Goal: Task Accomplishment & Management: Use online tool/utility

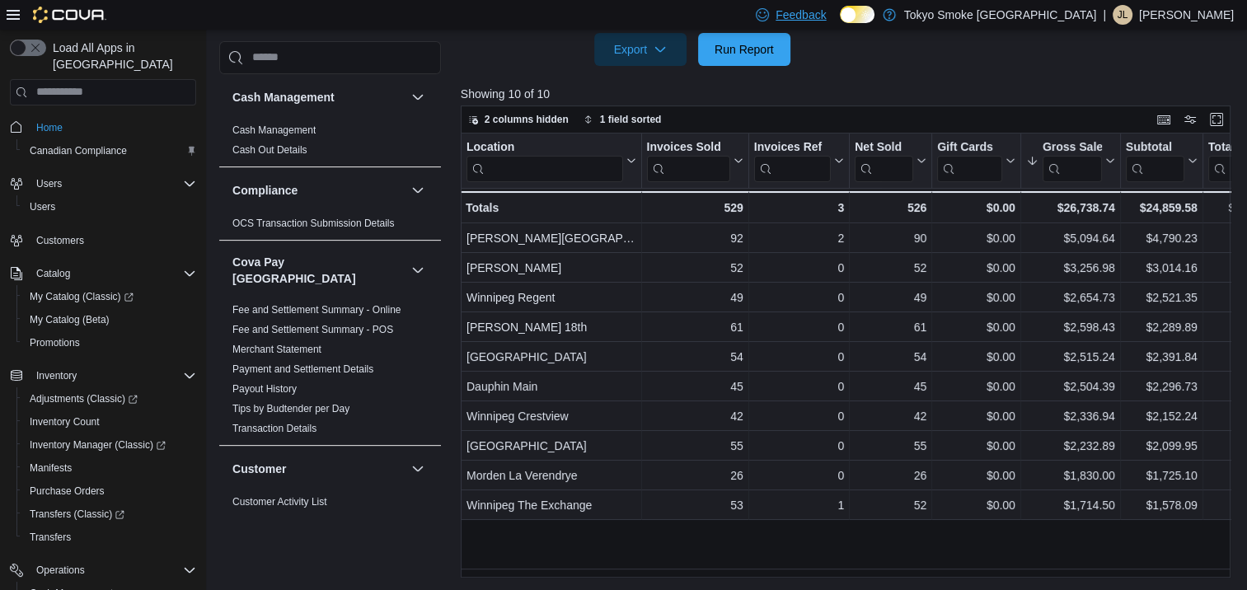
scroll to position [1336, 0]
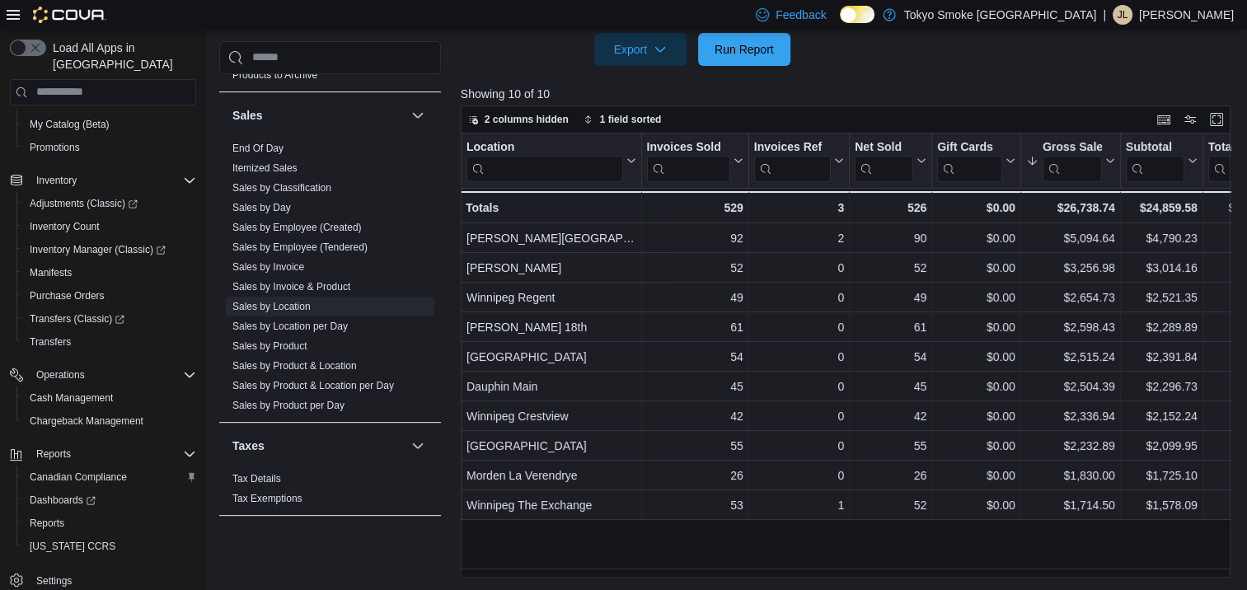
click at [740, 68] on div at bounding box center [850, 76] width 778 height 20
click at [748, 50] on span "Run Report" at bounding box center [743, 48] width 59 height 16
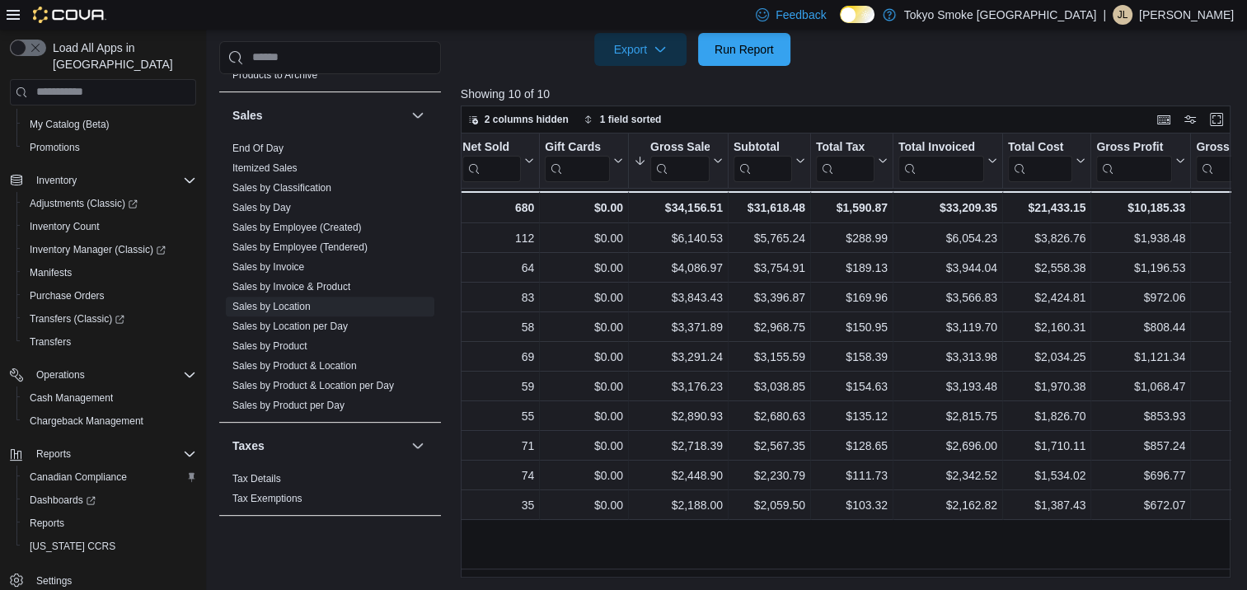
scroll to position [0, 0]
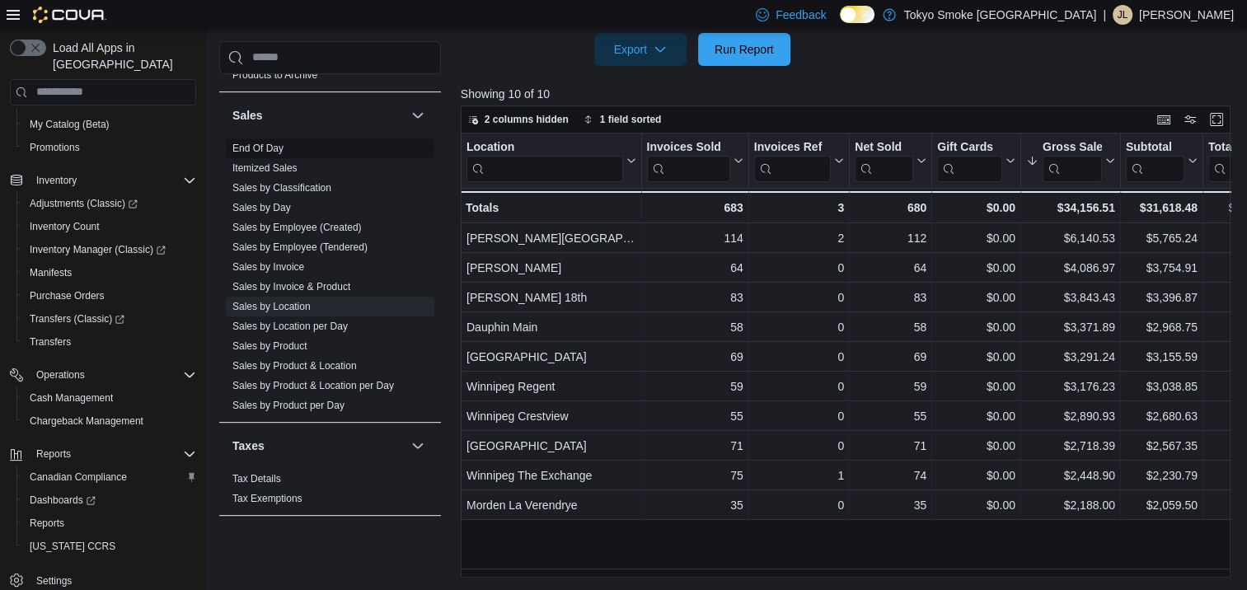
drag, startPoint x: 267, startPoint y: 191, endPoint x: 276, endPoint y: 190, distance: 9.1
click at [267, 202] on link "Sales by Day" at bounding box center [261, 208] width 59 height 12
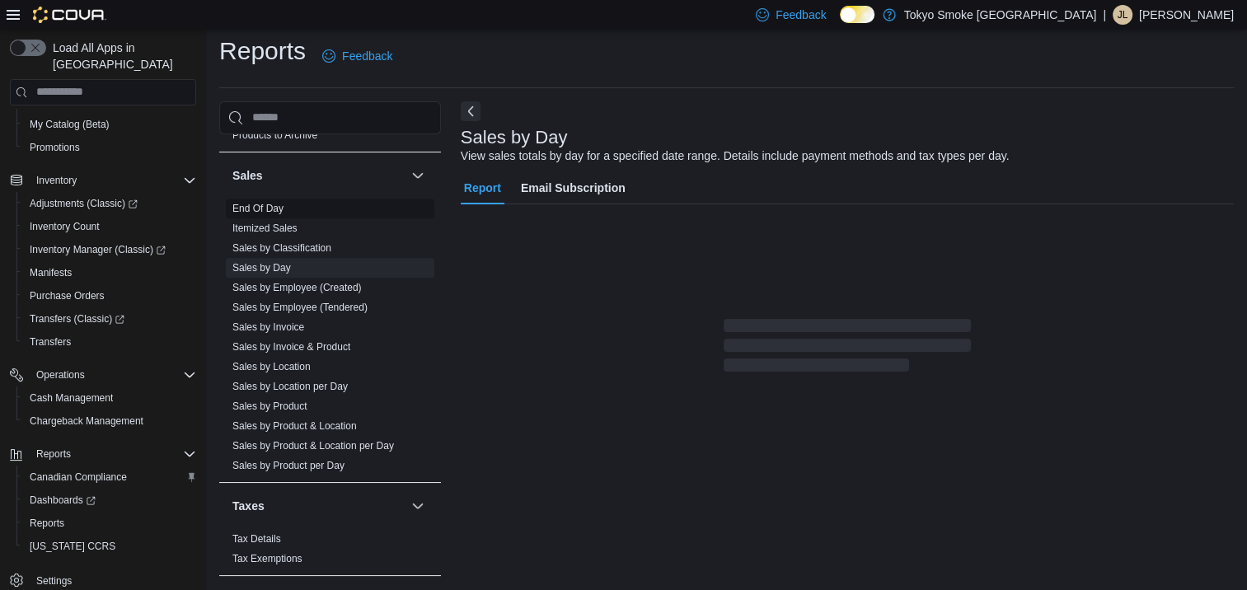
scroll to position [7, 0]
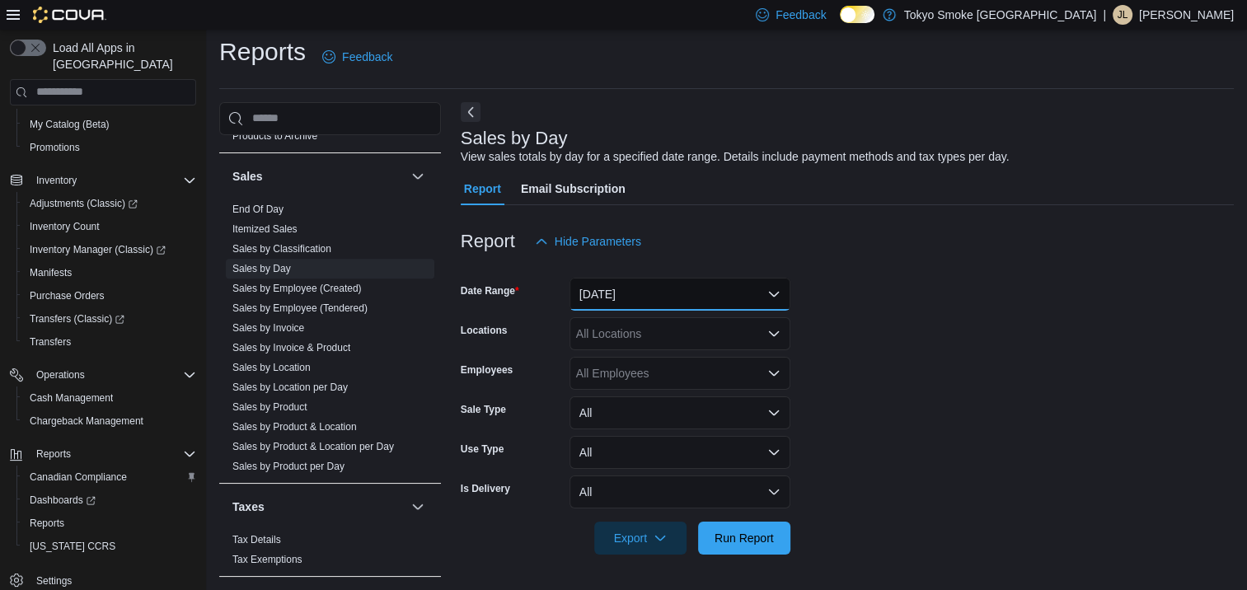
click at [743, 297] on button "[DATE]" at bounding box center [679, 294] width 221 height 33
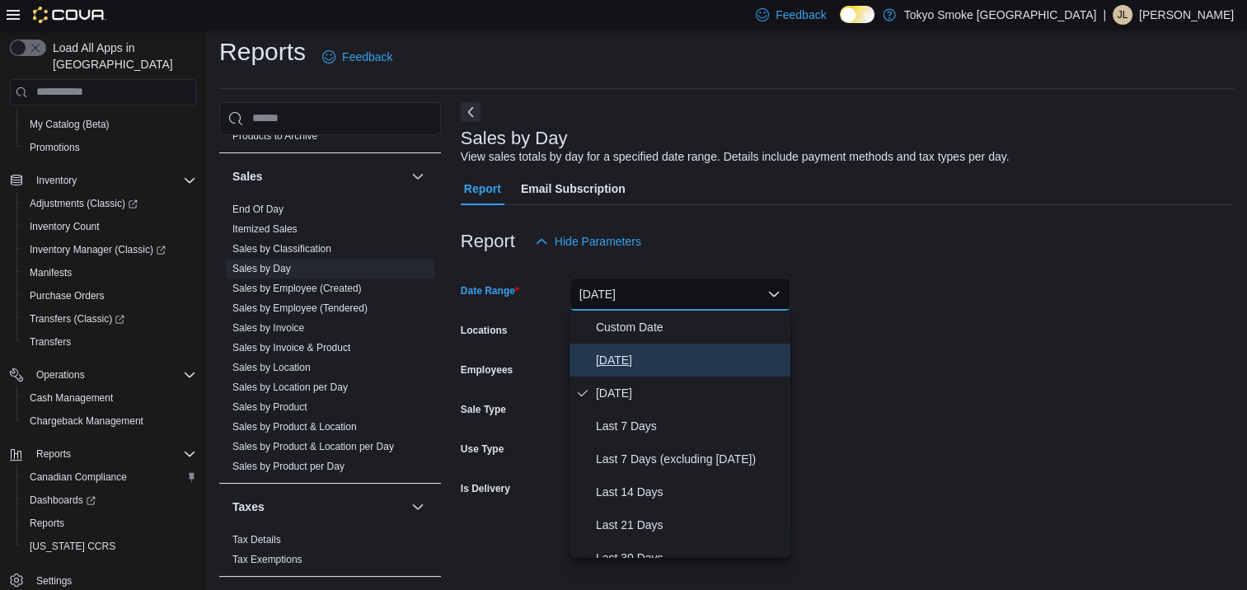
click at [709, 356] on span "[DATE]" at bounding box center [690, 360] width 188 height 20
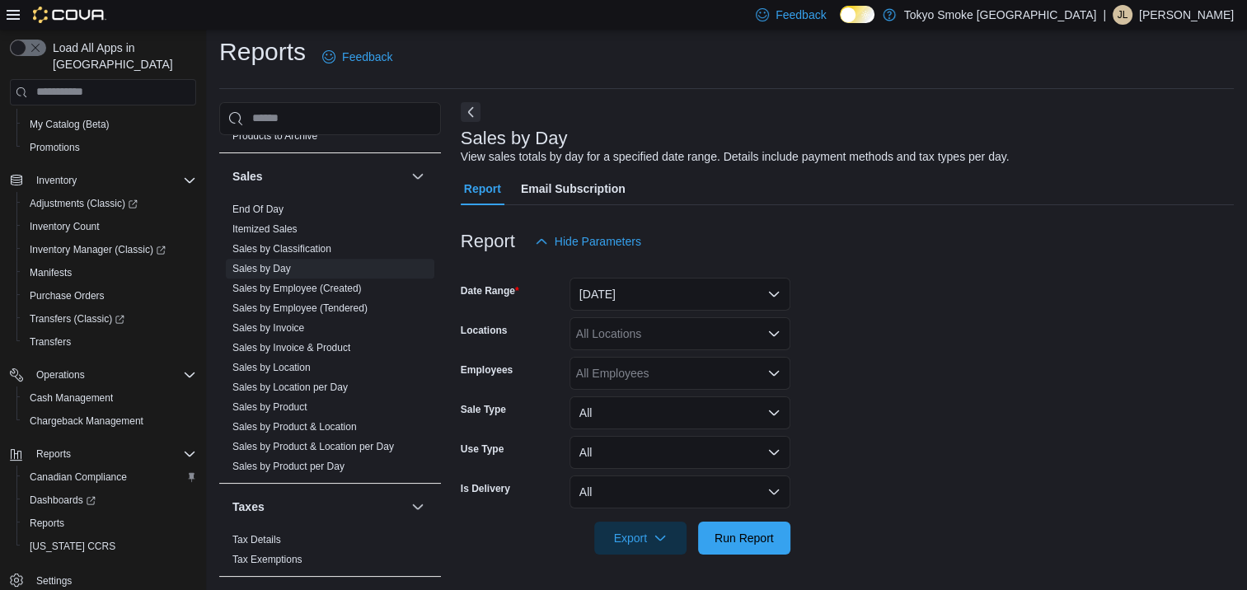
click at [709, 343] on div "All Locations" at bounding box center [679, 333] width 221 height 33
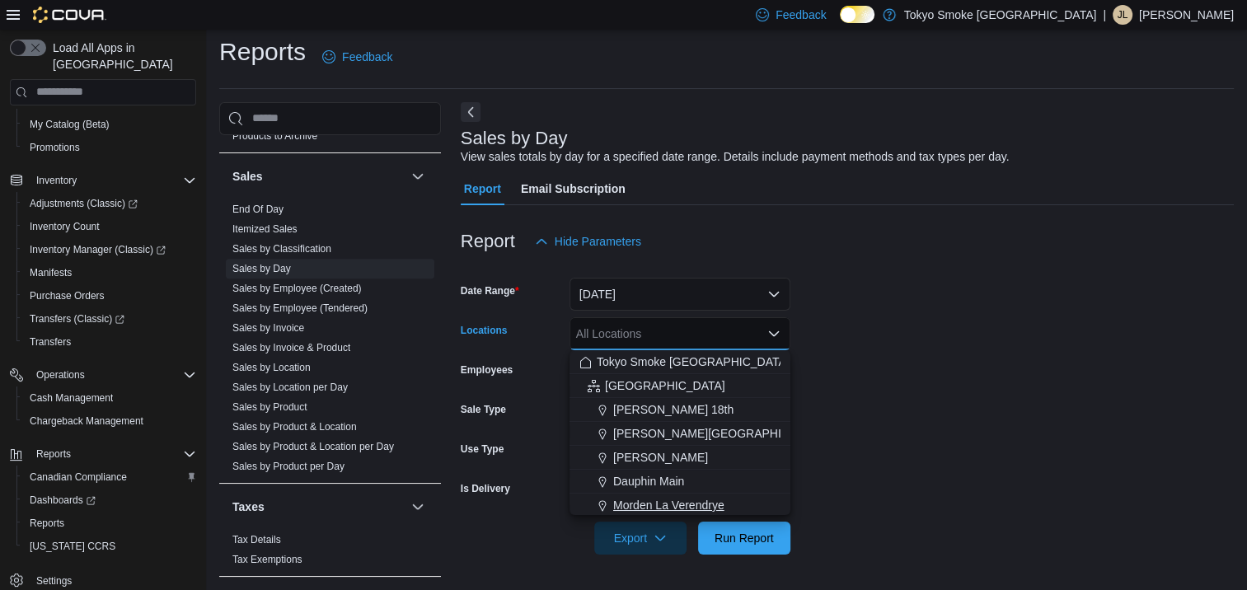
click at [700, 502] on span "Morden La Verendrye" at bounding box center [668, 505] width 111 height 16
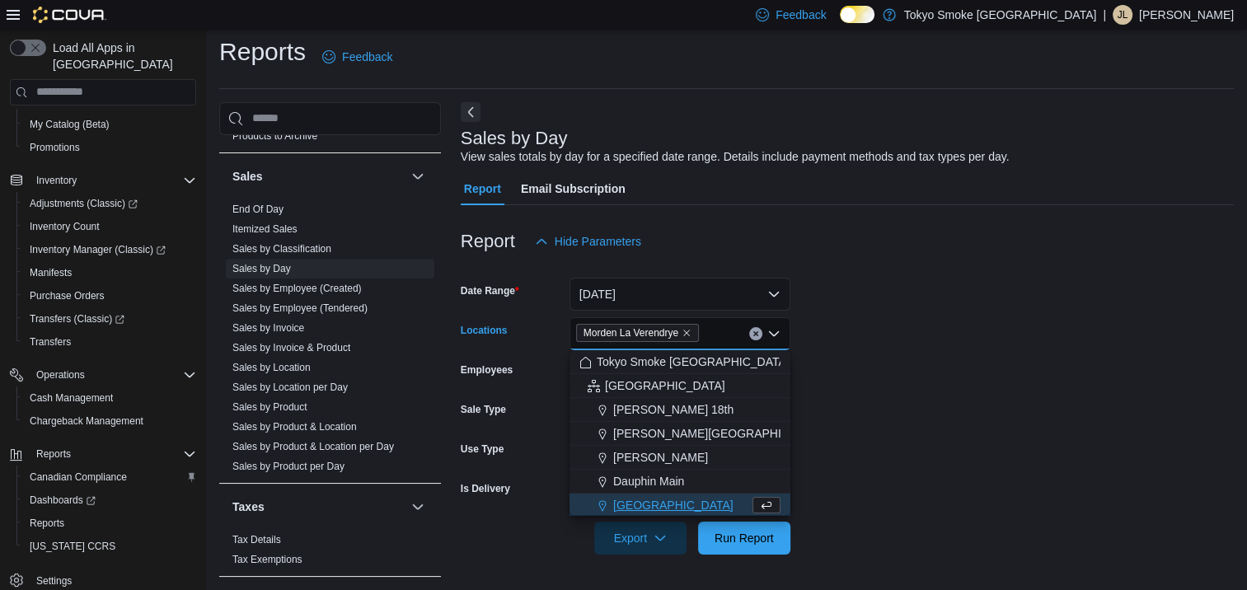
scroll to position [2, 0]
click at [942, 412] on form "Date Range [DATE] Locations [GEOGRAPHIC_DATA] [GEOGRAPHIC_DATA] Combo box. Sele…" at bounding box center [847, 406] width 773 height 297
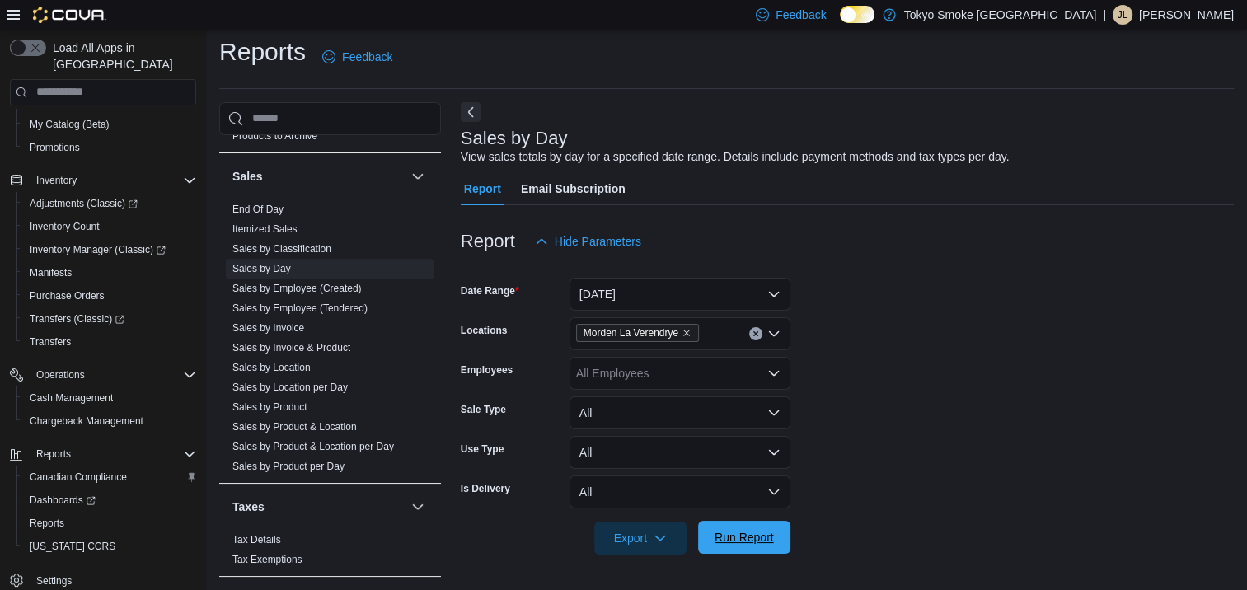
click at [751, 544] on span "Run Report" at bounding box center [743, 537] width 59 height 16
drag, startPoint x: 776, startPoint y: 530, endPoint x: 863, endPoint y: 453, distance: 115.6
click at [776, 529] on span "Run Report" at bounding box center [744, 538] width 73 height 33
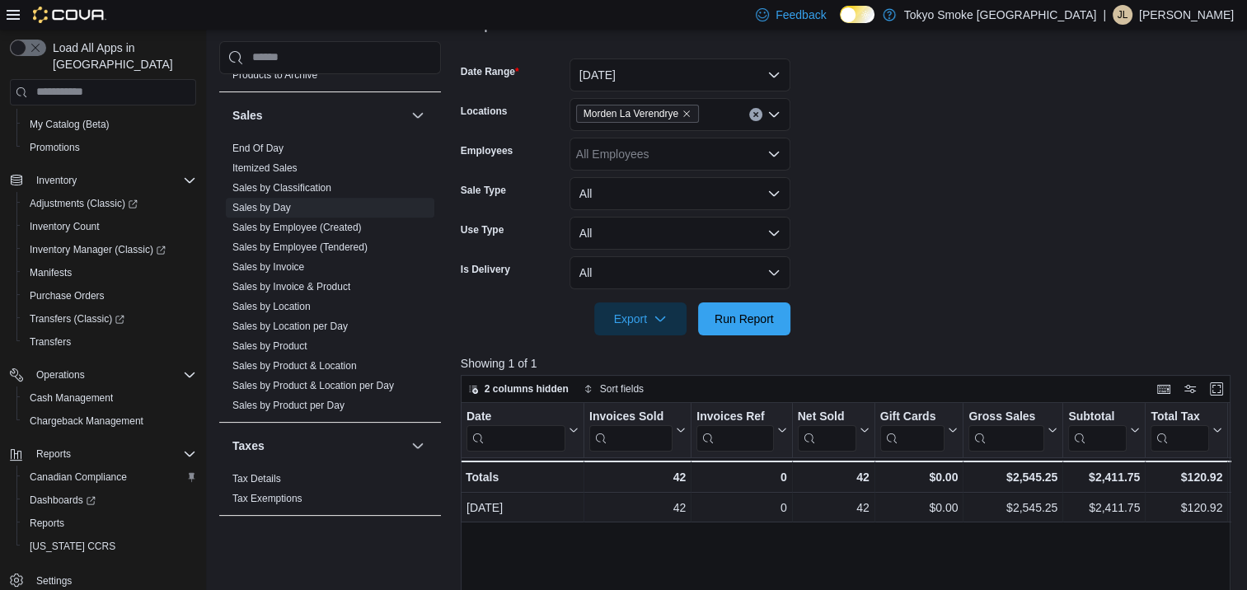
scroll to position [255, 0]
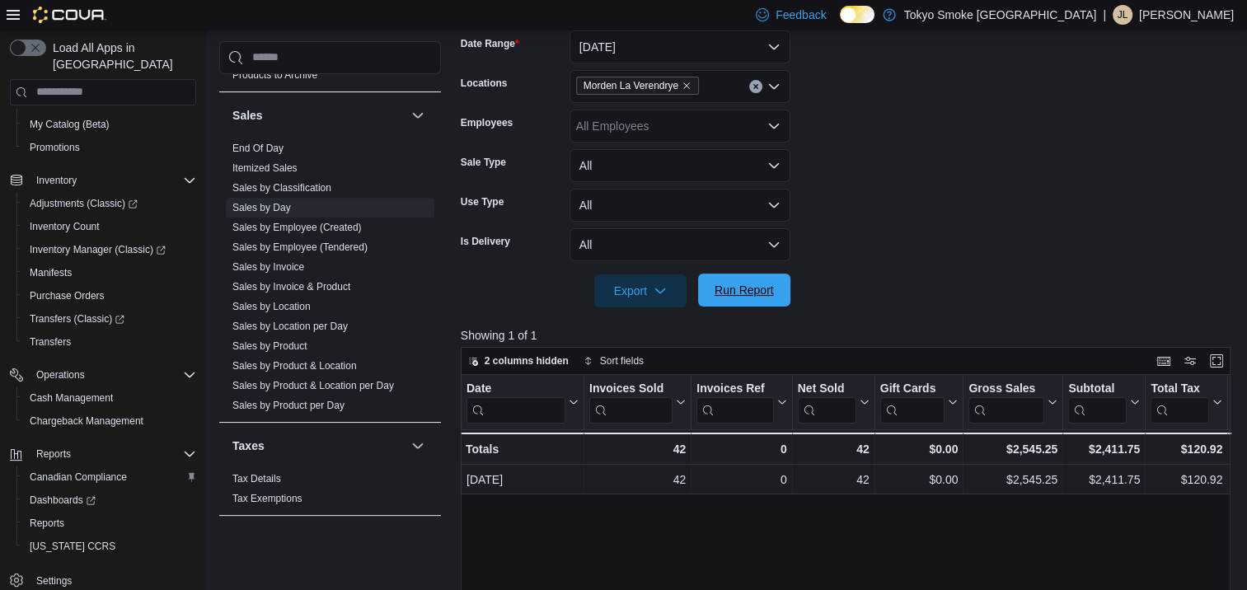
click at [776, 283] on span "Run Report" at bounding box center [744, 290] width 73 height 33
